Goal: Information Seeking & Learning: Learn about a topic

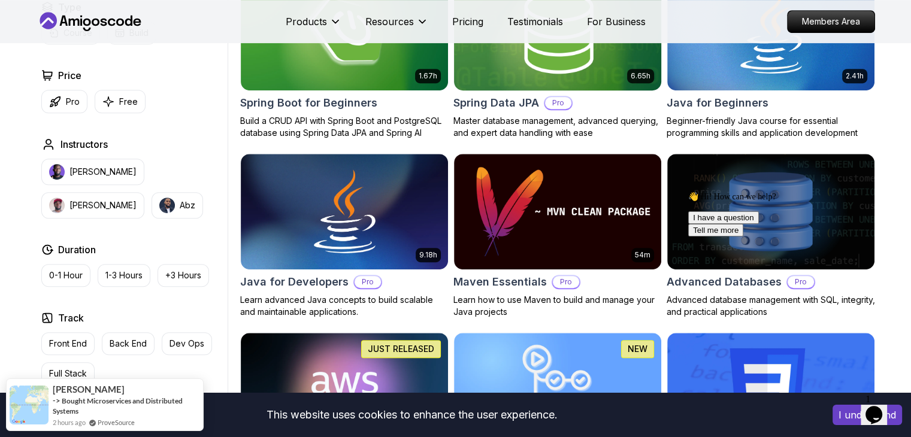
scroll to position [659, 0]
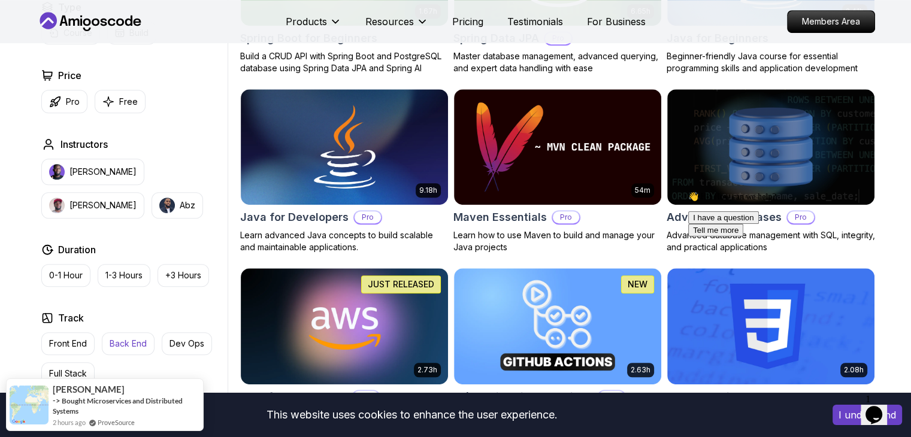
click at [138, 338] on p "Back End" at bounding box center [128, 344] width 37 height 12
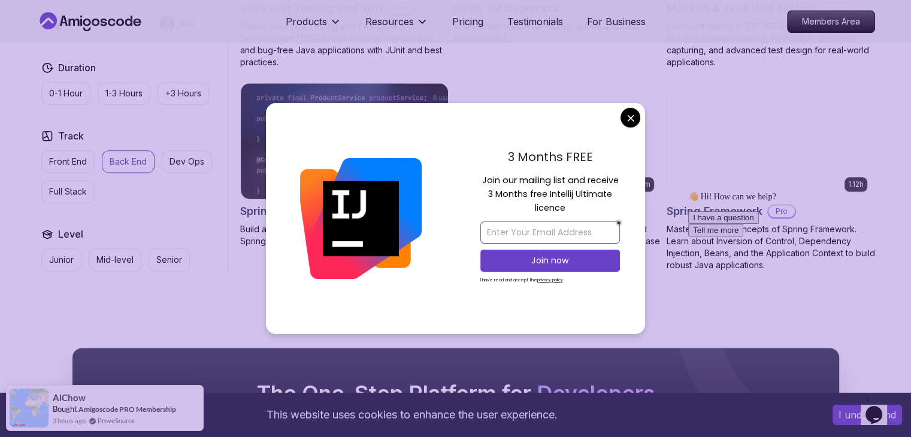
scroll to position [1318, 0]
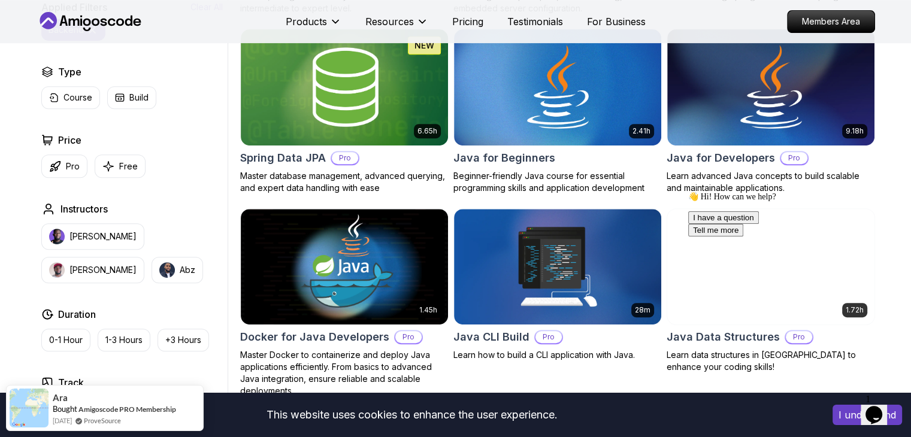
scroll to position [180, 0]
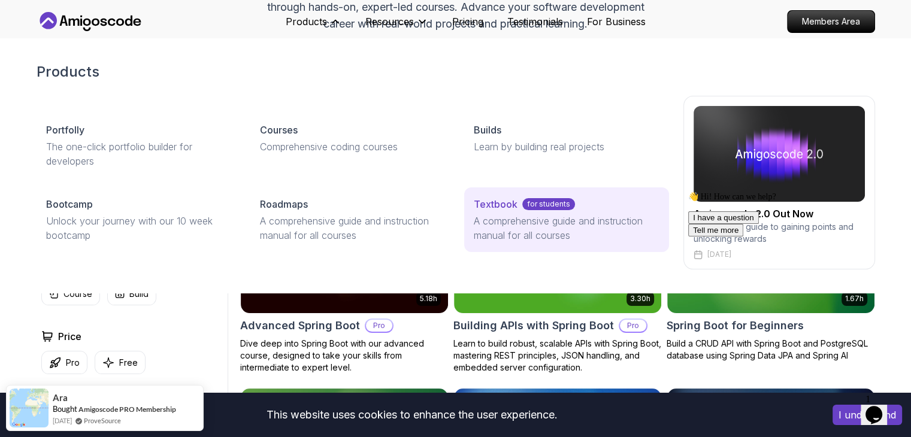
click at [512, 215] on p "A comprehensive guide and instruction manual for all courses" at bounding box center [566, 228] width 185 height 29
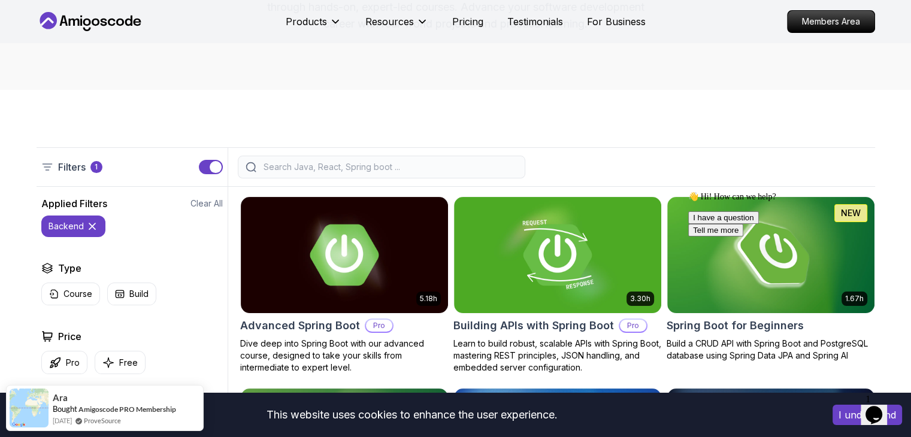
click at [335, 152] on div "Filters 1" at bounding box center [456, 167] width 838 height 40
click at [334, 157] on div at bounding box center [381, 167] width 287 height 23
click at [333, 159] on div at bounding box center [381, 167] width 287 height 23
click at [333, 164] on input "search" at bounding box center [389, 167] width 256 height 12
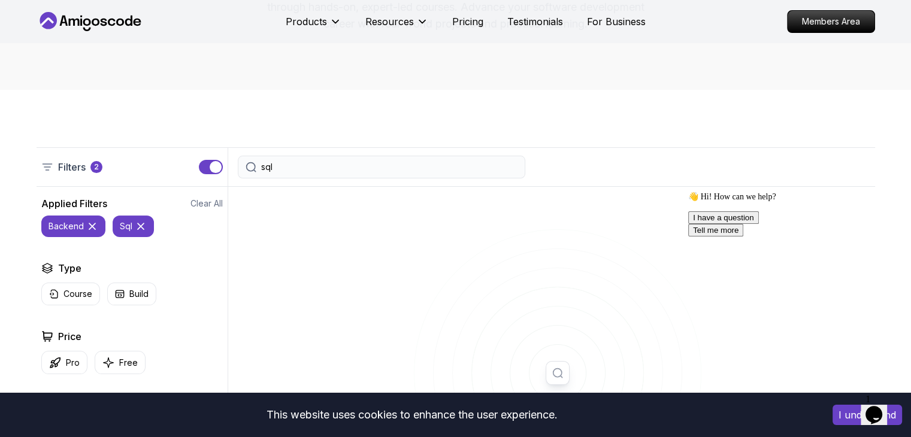
type input "sql"
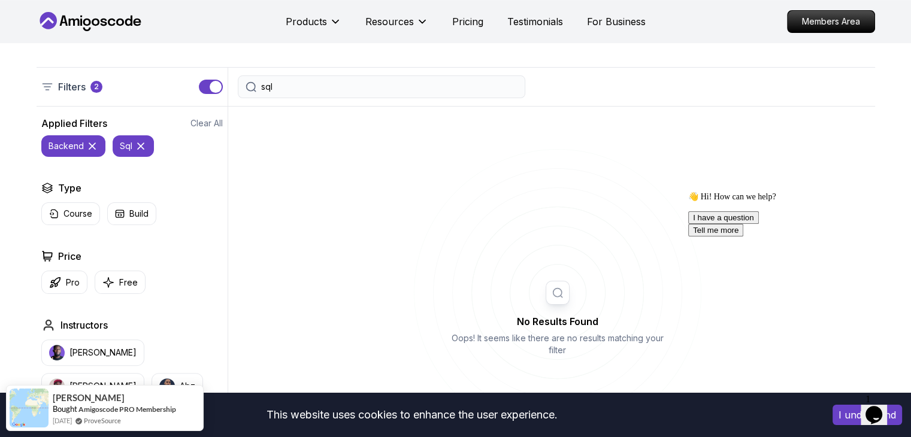
scroll to position [240, 0]
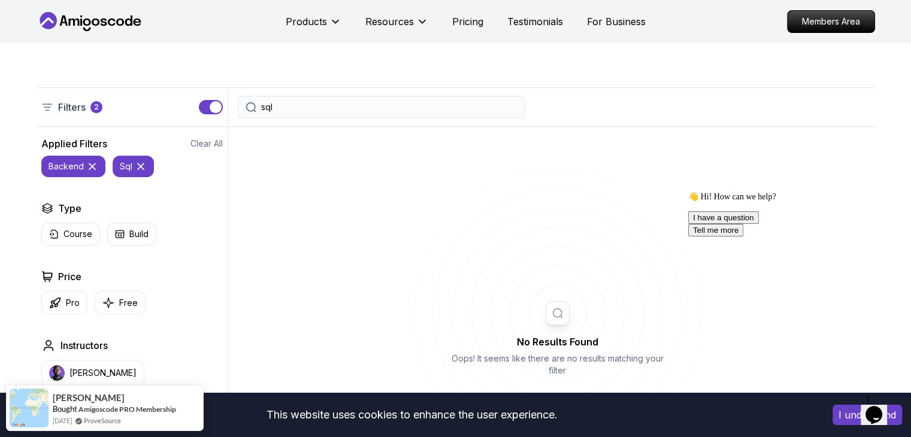
click at [93, 169] on icon at bounding box center [92, 167] width 6 height 6
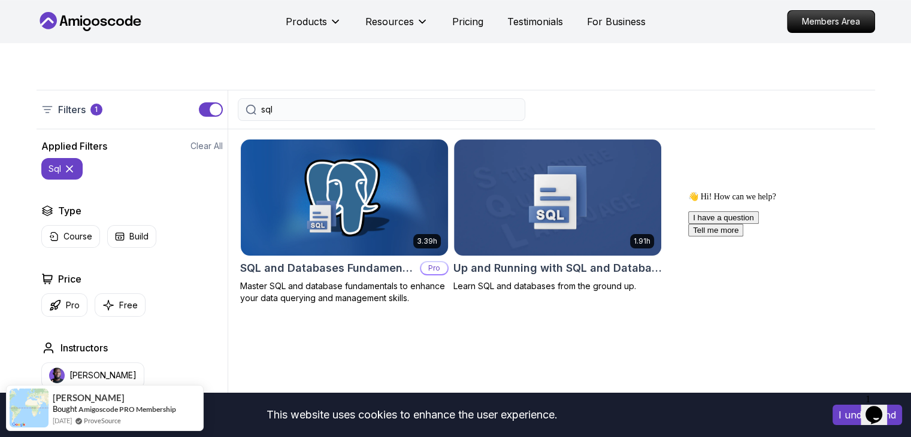
scroll to position [240, 0]
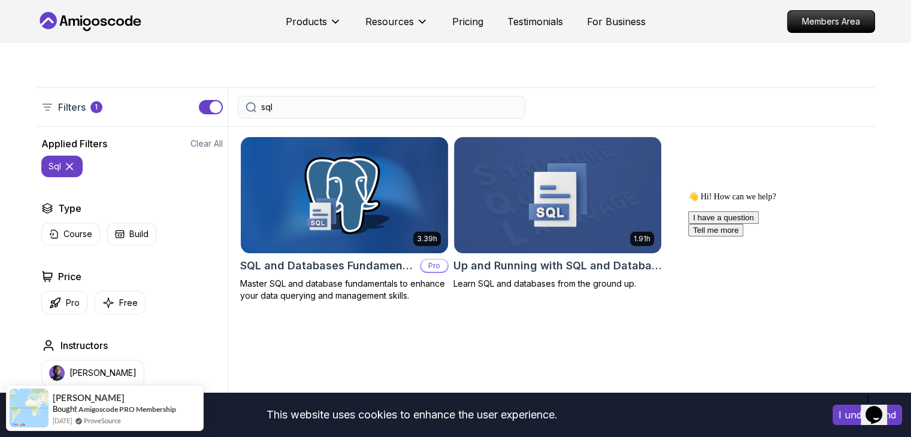
click at [371, 276] on div "3.39h SQL and Databases Fundamentals Pro Master SQL and database fundamentals t…" at bounding box center [344, 219] width 208 height 165
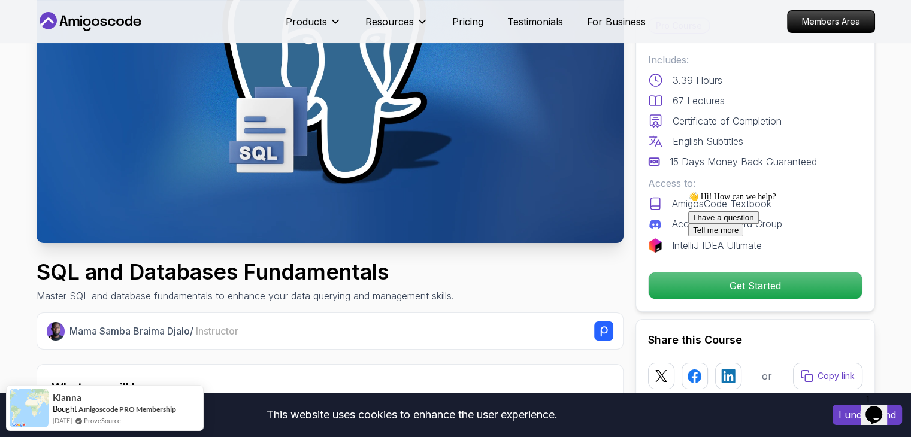
scroll to position [180, 0]
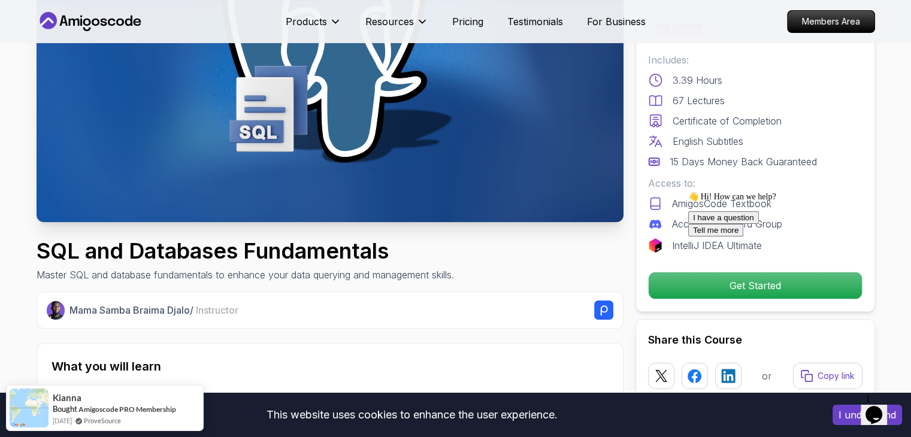
click at [688, 192] on icon "Chat attention grabber" at bounding box center [688, 192] width 0 height 0
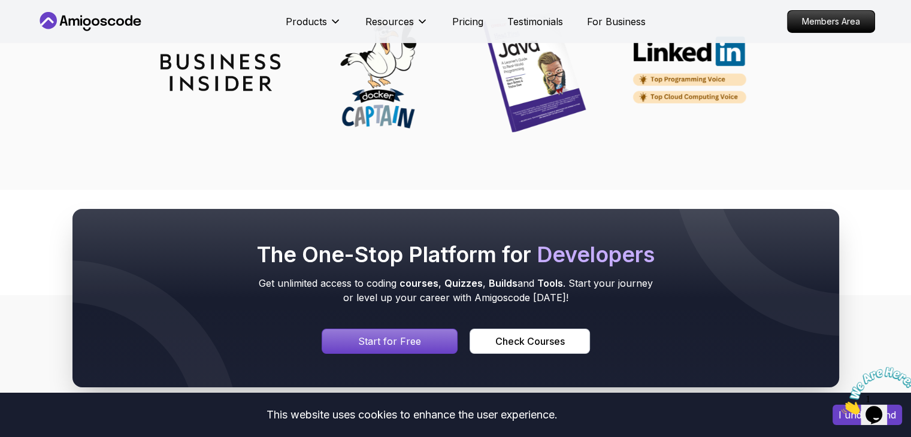
scroll to position [4192, 0]
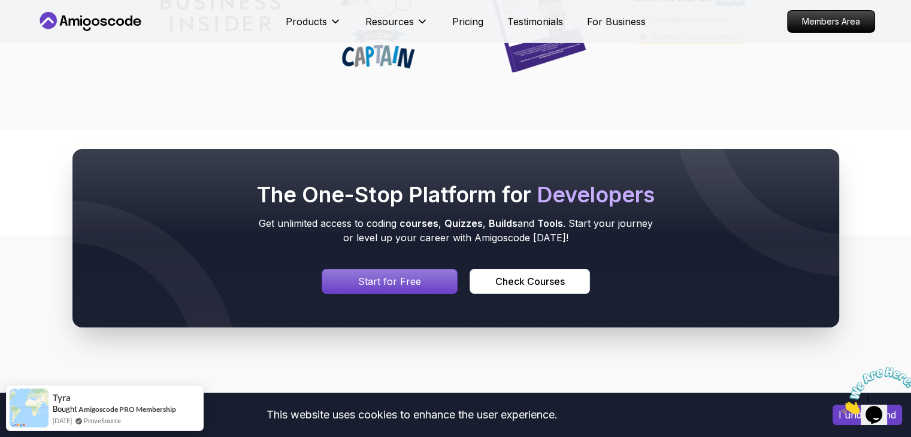
click at [416, 270] on div "Signin page" at bounding box center [389, 282] width 135 height 24
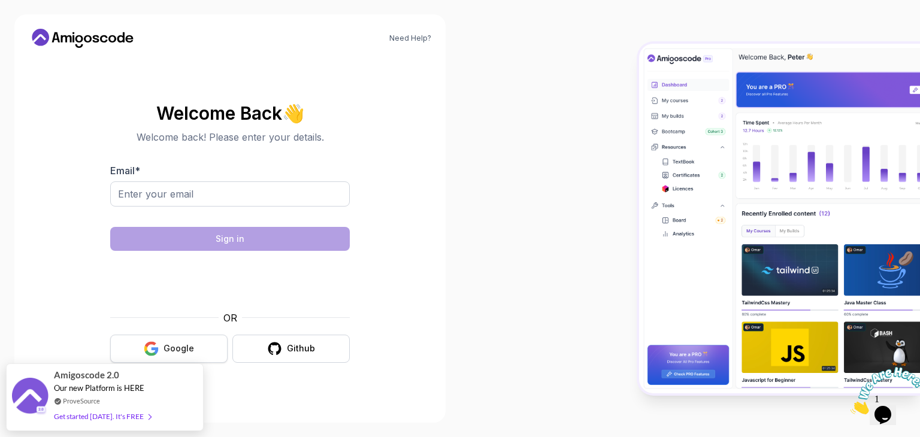
click at [185, 341] on button "Google" at bounding box center [168, 349] width 117 height 28
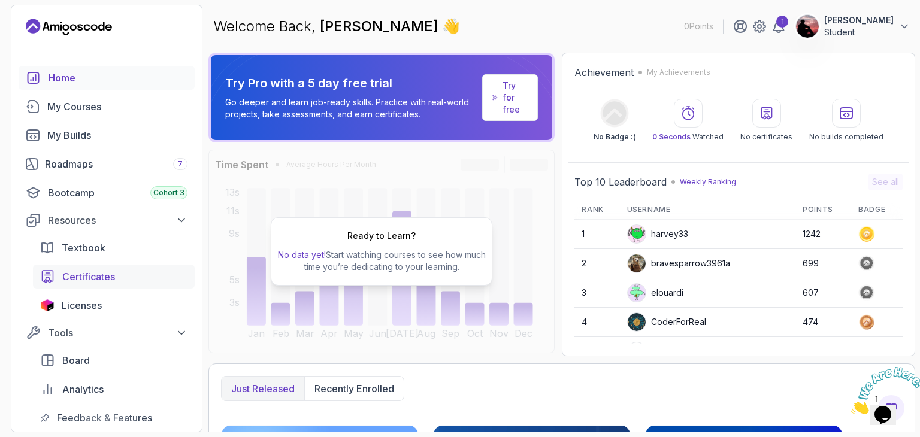
click at [46, 273] on icon "certificates" at bounding box center [48, 277] width 11 height 12
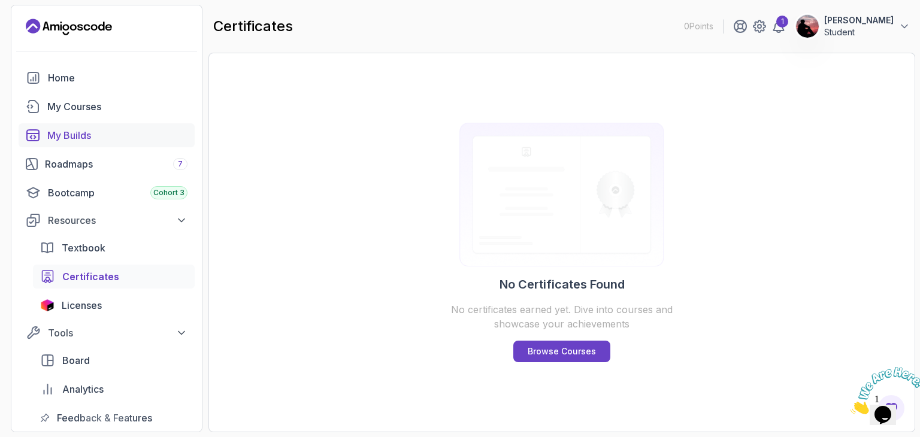
click at [73, 129] on div "My Builds" at bounding box center [117, 135] width 140 height 14
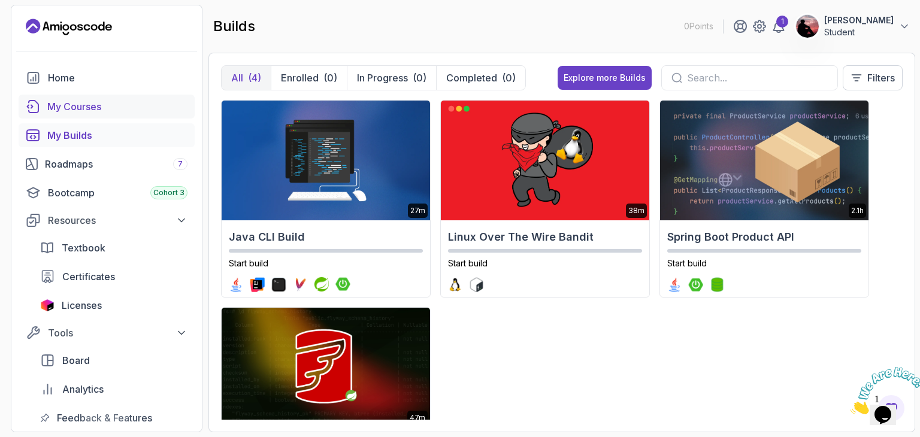
click at [73, 107] on div "My Courses" at bounding box center [117, 106] width 140 height 14
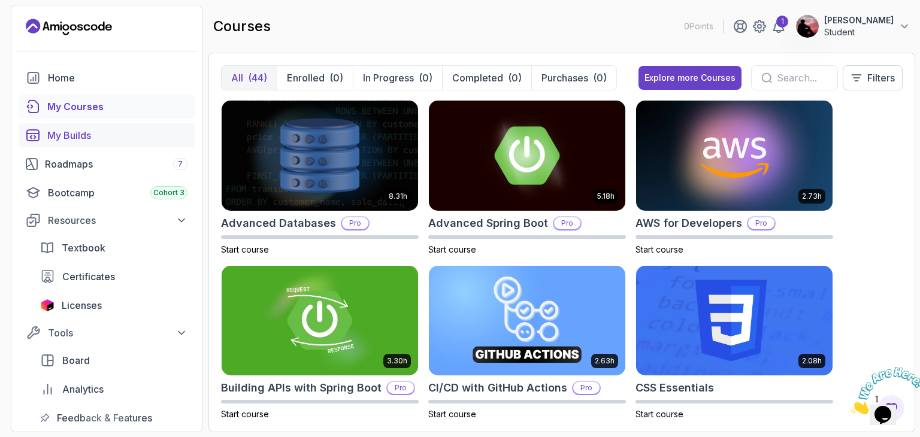
click at [74, 135] on div "My Builds" at bounding box center [117, 135] width 140 height 14
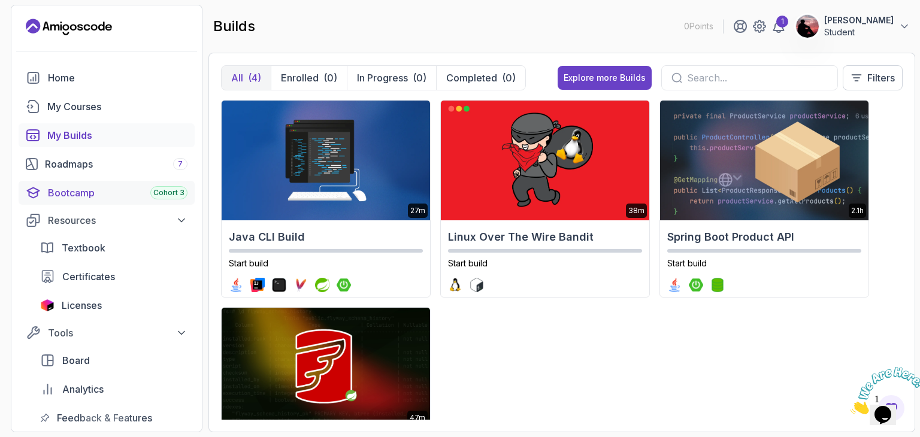
click at [122, 199] on link "Bootcamp Cohort 3" at bounding box center [107, 193] width 176 height 24
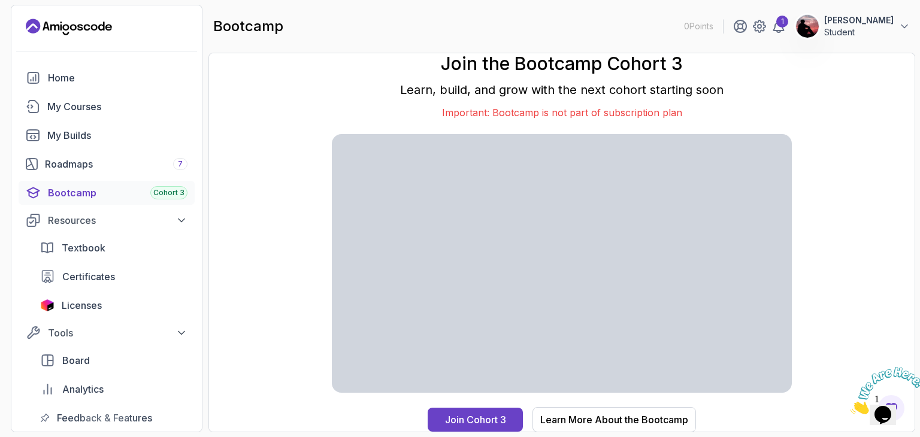
click at [110, 149] on div "Home My Courses My Builds Roadmaps 7 Bootcamp Cohort 3 Resources Textbook Certi…" at bounding box center [107, 248] width 176 height 364
click at [105, 84] on div "Home" at bounding box center [118, 78] width 140 height 14
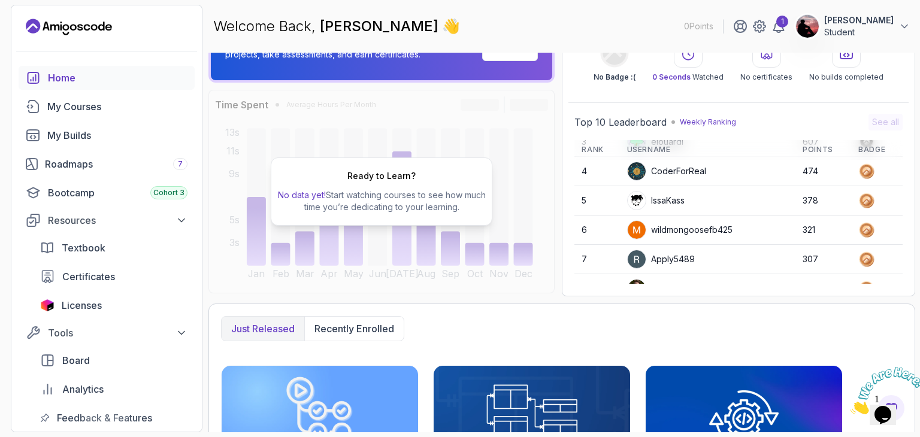
scroll to position [168, 0]
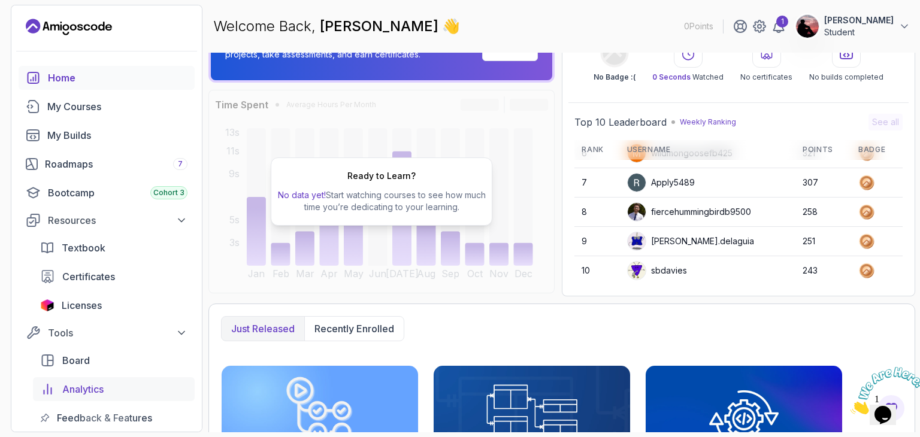
click at [108, 384] on div "Analytics" at bounding box center [124, 389] width 125 height 14
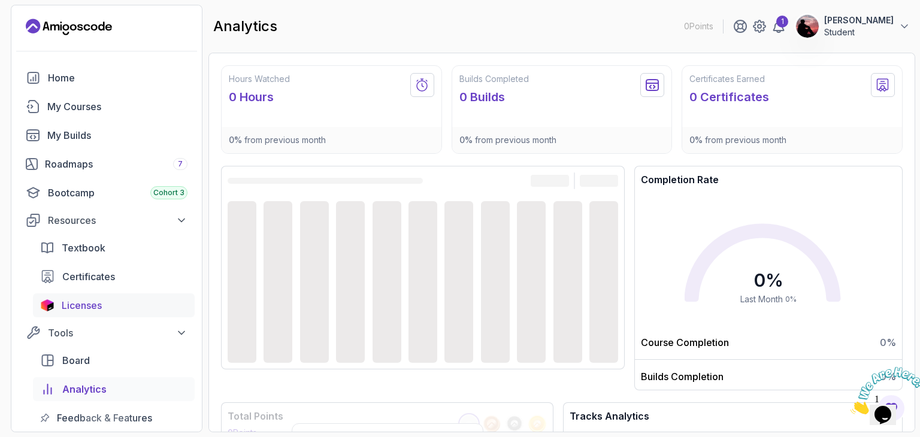
click at [102, 305] on span "Licenses" at bounding box center [82, 305] width 40 height 14
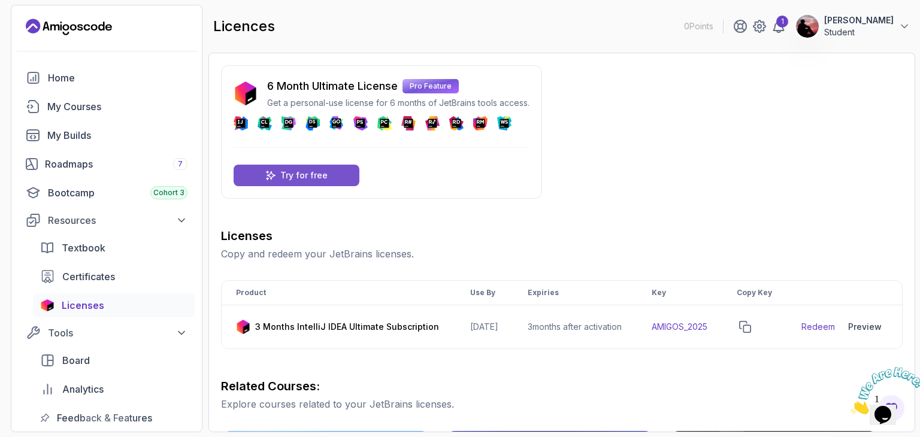
click at [342, 175] on div "Try for free" at bounding box center [297, 176] width 126 height 22
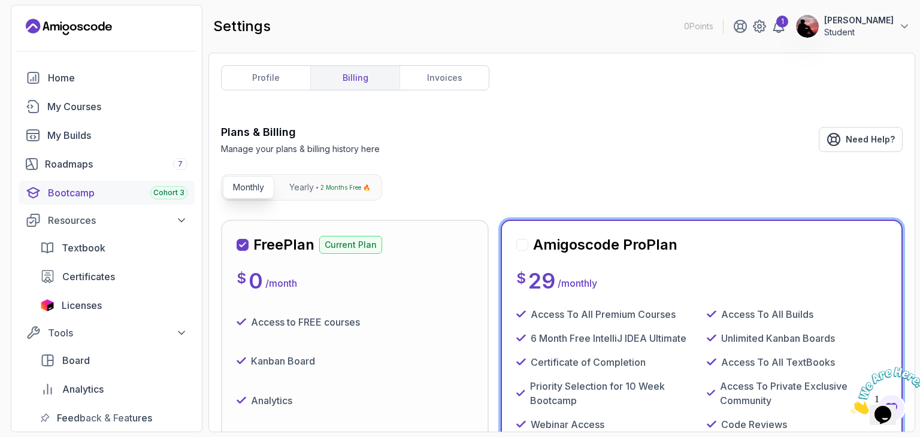
click at [117, 197] on div "Bootcamp Cohort 3" at bounding box center [118, 193] width 140 height 14
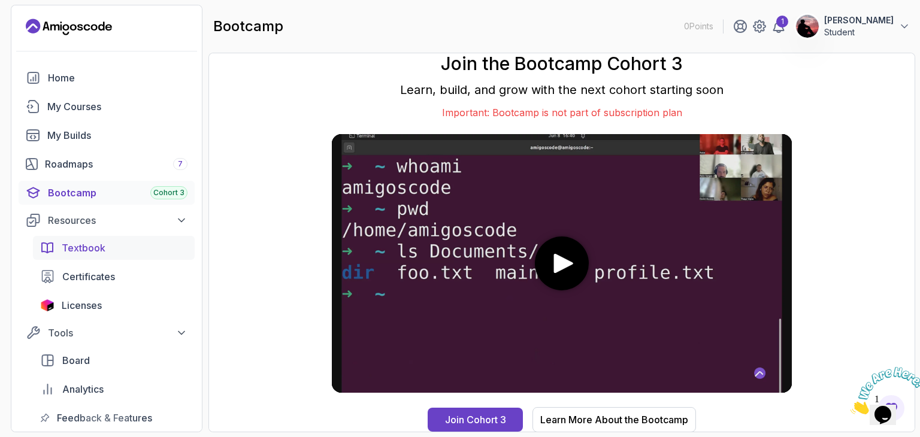
click at [159, 236] on link "Textbook" at bounding box center [114, 248] width 162 height 24
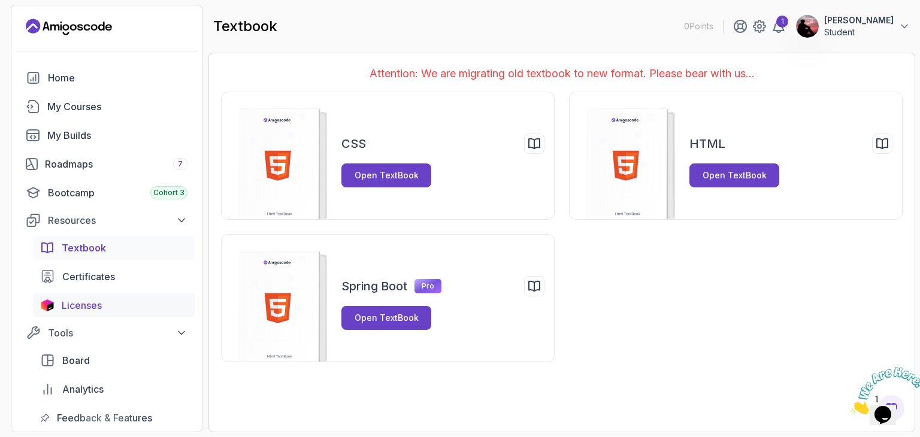
click at [144, 312] on link "Licenses" at bounding box center [114, 305] width 162 height 24
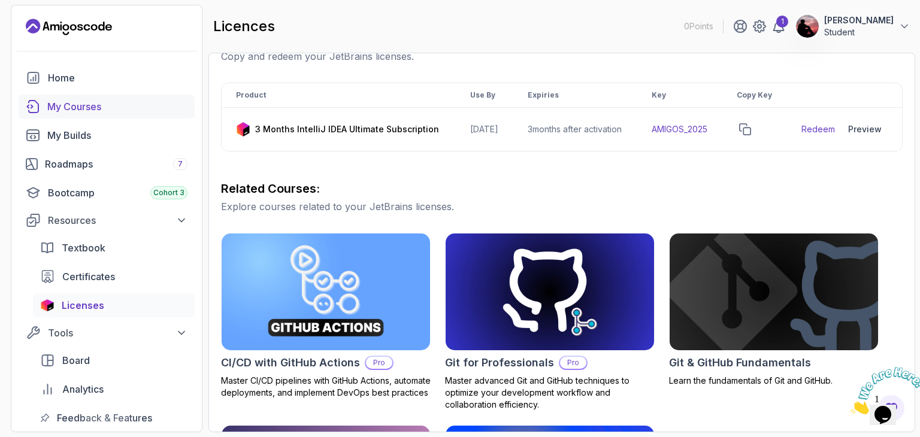
click at [94, 106] on div "My Courses" at bounding box center [117, 106] width 140 height 14
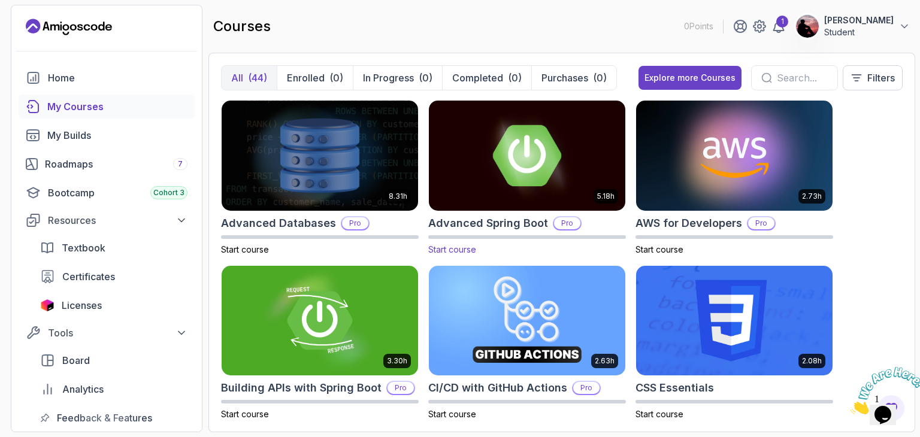
click at [452, 252] on span "Start course" at bounding box center [452, 249] width 48 height 10
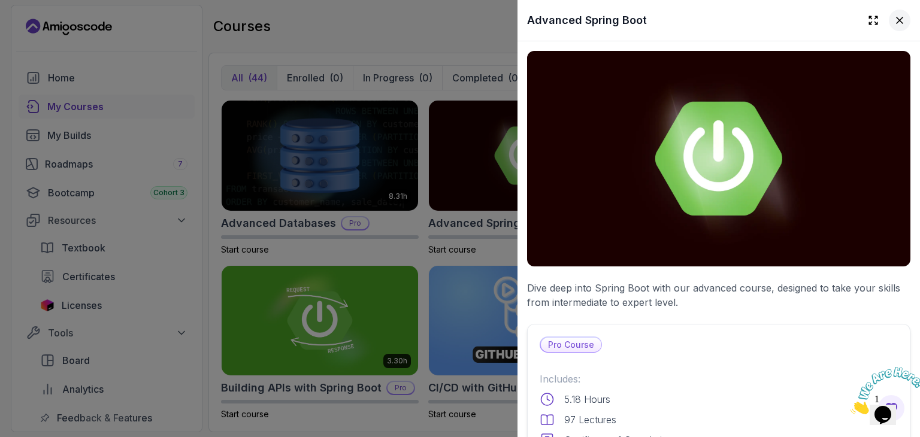
click at [894, 25] on icon at bounding box center [900, 20] width 12 height 12
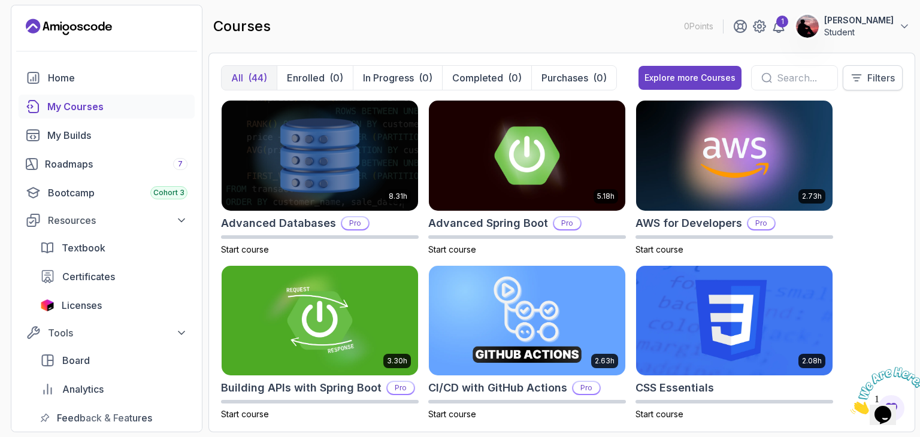
click at [868, 72] on p "Filters" at bounding box center [881, 78] width 28 height 14
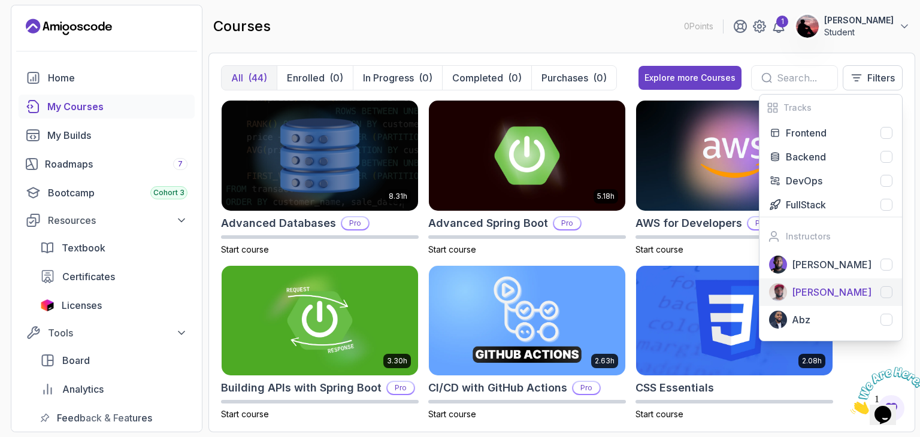
click at [863, 301] on button "[PERSON_NAME]" at bounding box center [830, 292] width 143 height 28
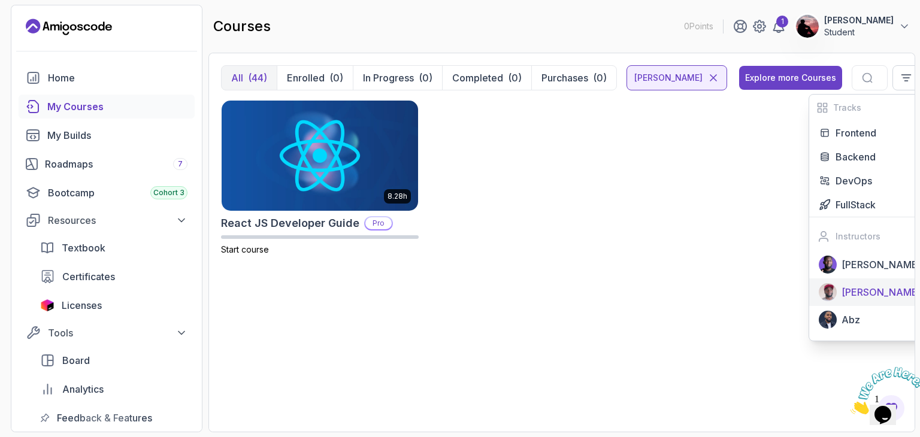
click at [863, 301] on button "[PERSON_NAME]" at bounding box center [880, 292] width 143 height 28
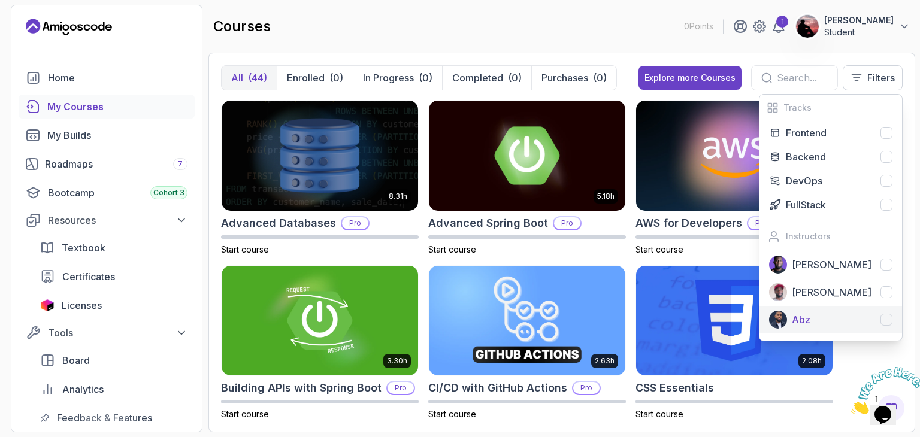
click at [863, 325] on div "Abz" at bounding box center [842, 320] width 101 height 14
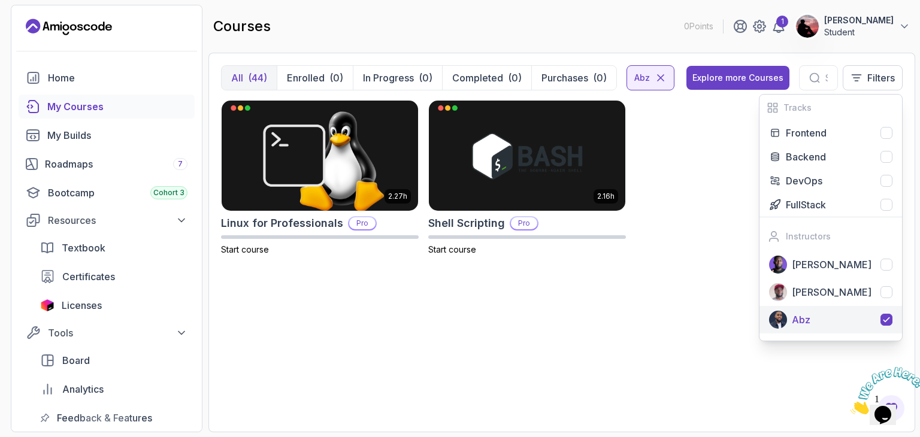
click at [863, 325] on div "Abz" at bounding box center [842, 320] width 101 height 14
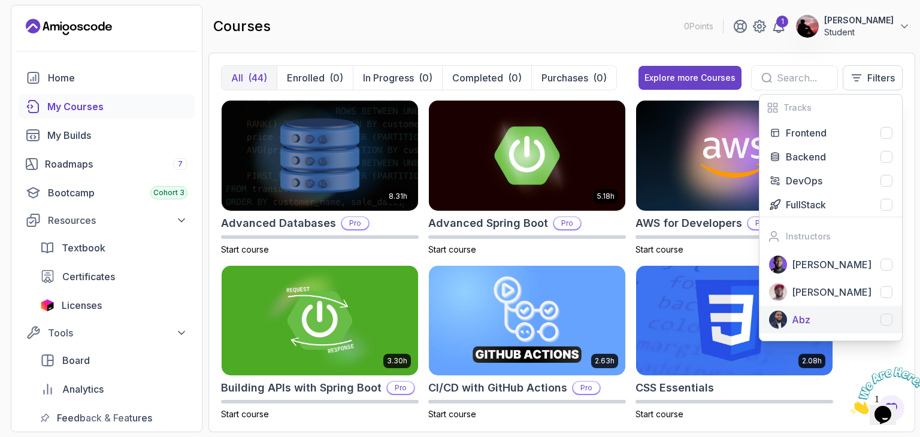
click at [863, 325] on div "Abz" at bounding box center [842, 320] width 101 height 14
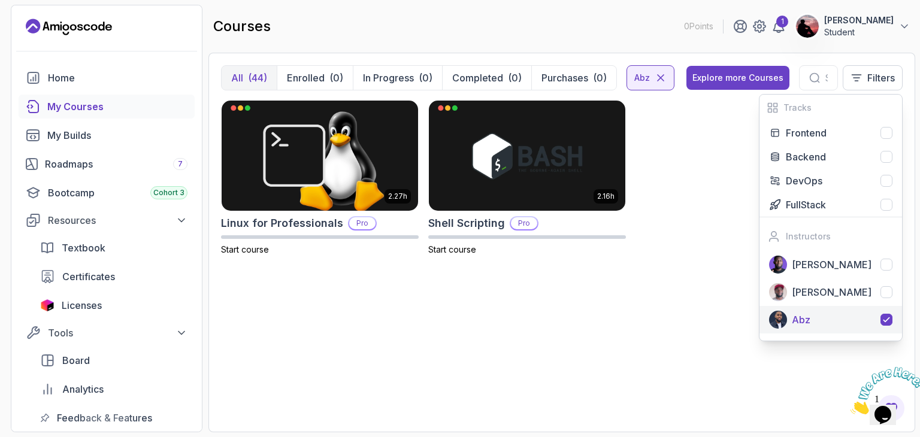
click at [863, 325] on div "Abz" at bounding box center [842, 320] width 101 height 14
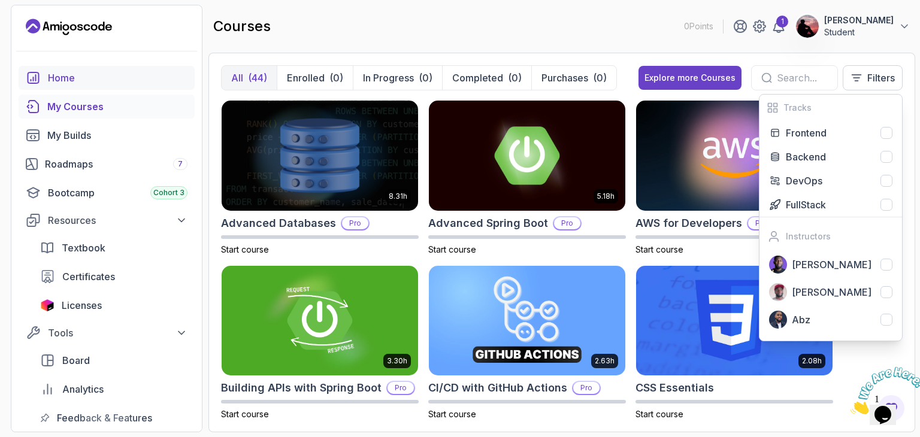
click at [92, 84] on div "Home" at bounding box center [118, 78] width 140 height 14
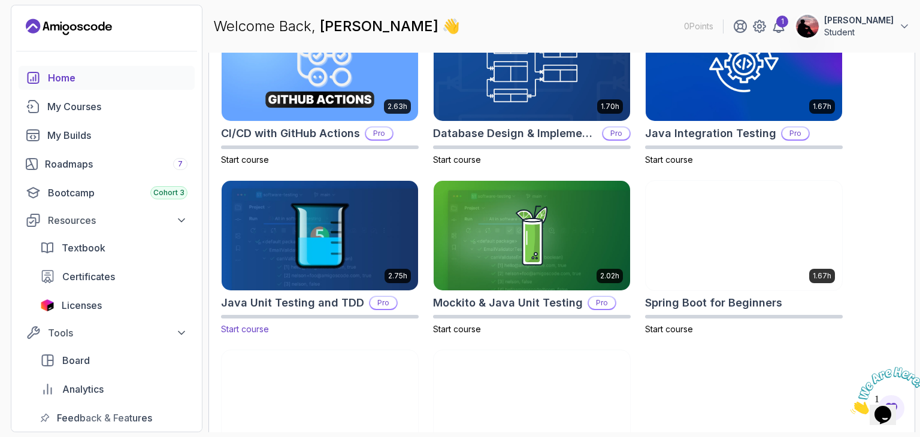
scroll to position [479, 0]
